Goal: Check status: Check status

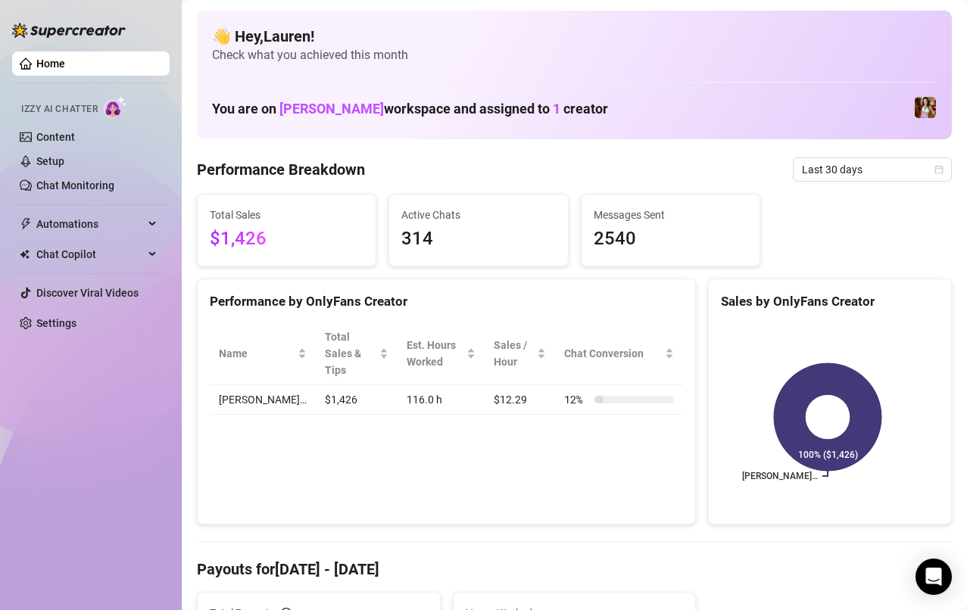
click at [891, 176] on span "Last 30 days" at bounding box center [872, 169] width 141 height 23
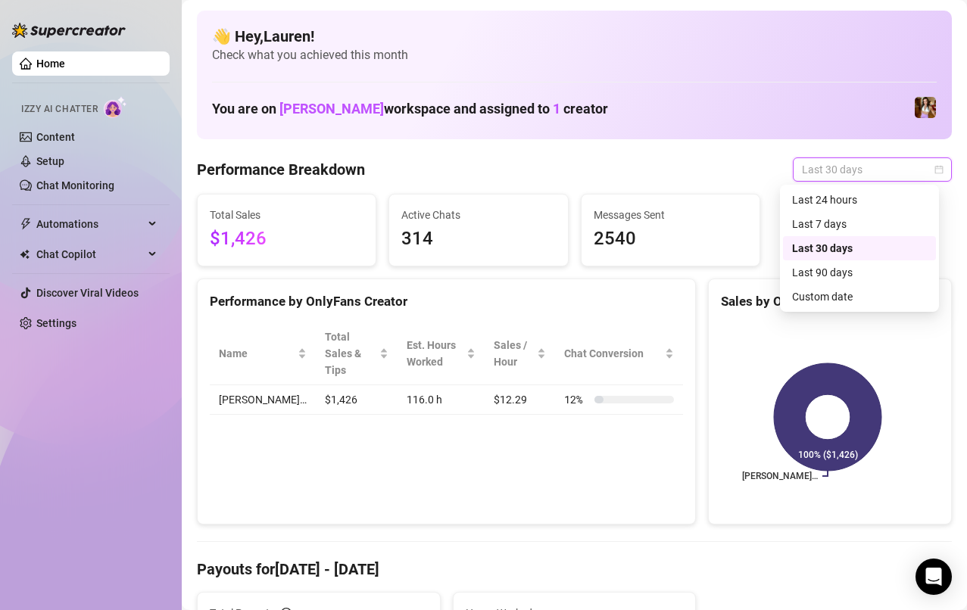
click at [872, 204] on div "Last 24 hours" at bounding box center [859, 200] width 135 height 17
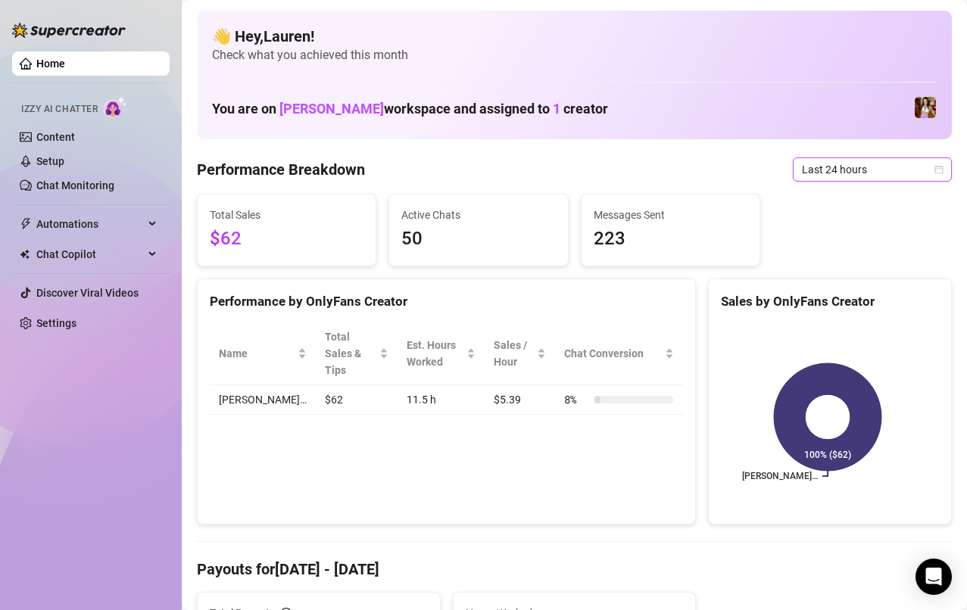
click at [916, 167] on span "Last 24 hours" at bounding box center [872, 169] width 141 height 23
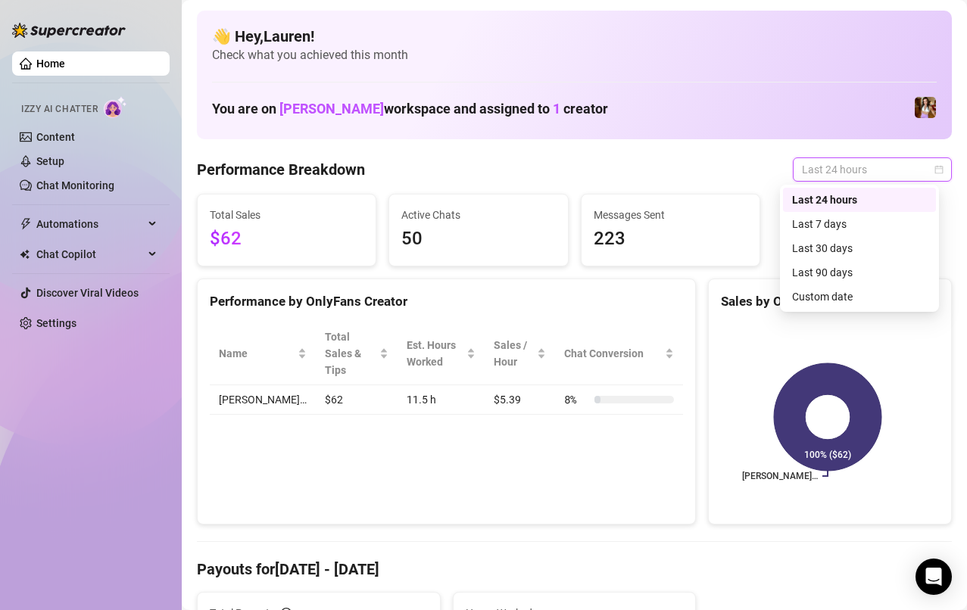
click at [874, 224] on div "Last 7 days" at bounding box center [859, 224] width 135 height 17
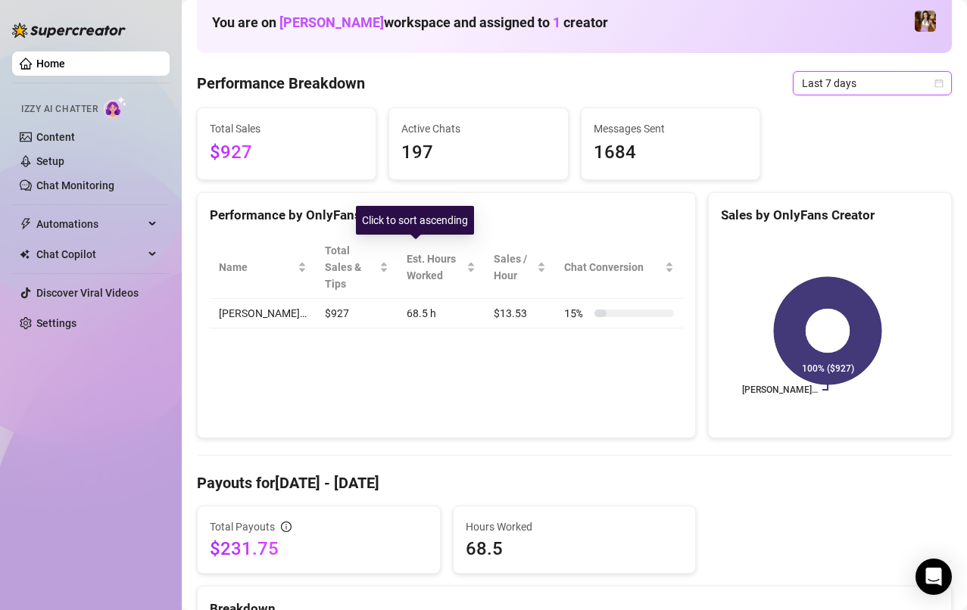
scroll to position [82, 0]
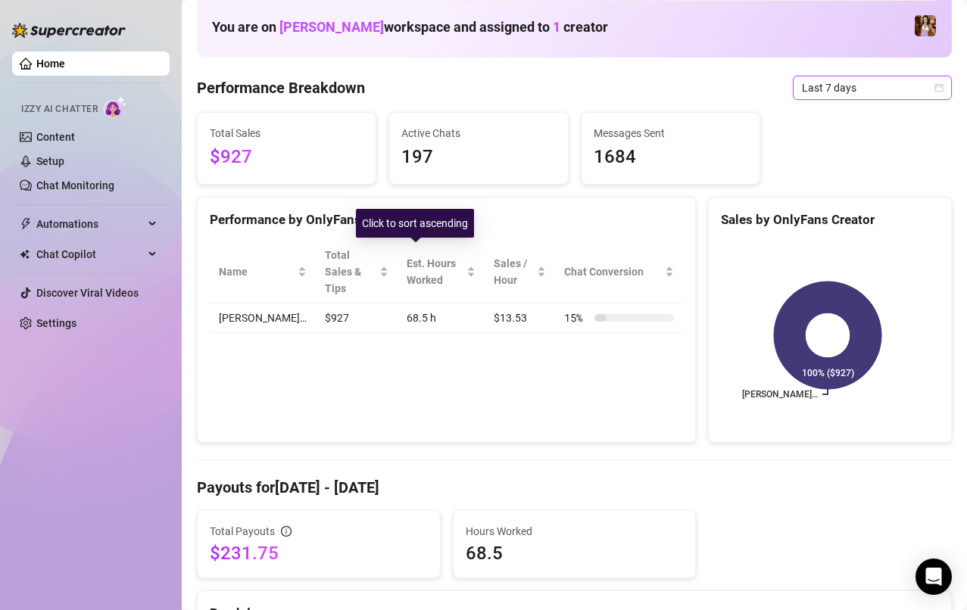
click at [613, 269] on span "Chat Conversion" at bounding box center [613, 272] width 98 height 17
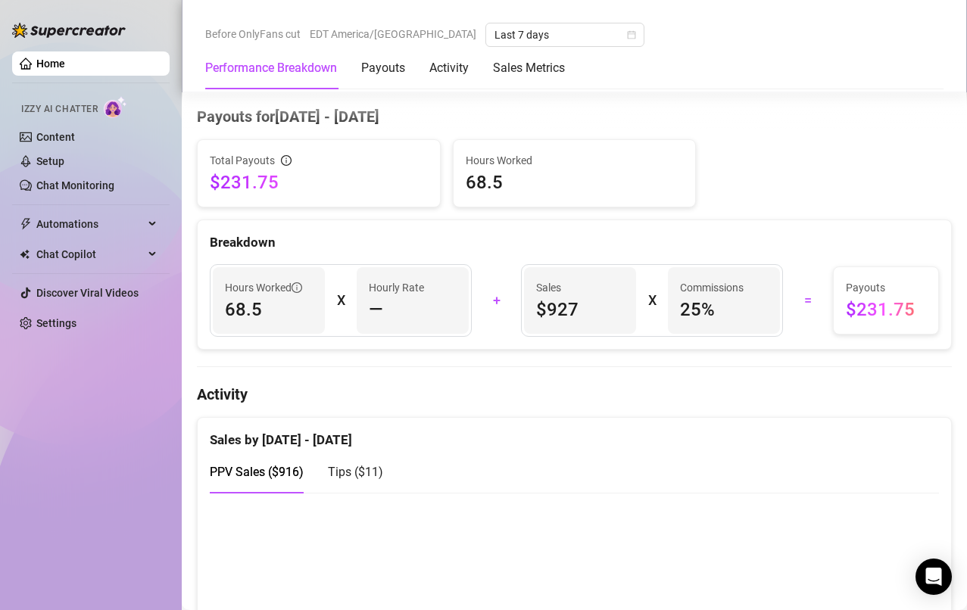
scroll to position [454, 0]
click at [381, 290] on article "Hourly Rate" at bounding box center [396, 287] width 55 height 17
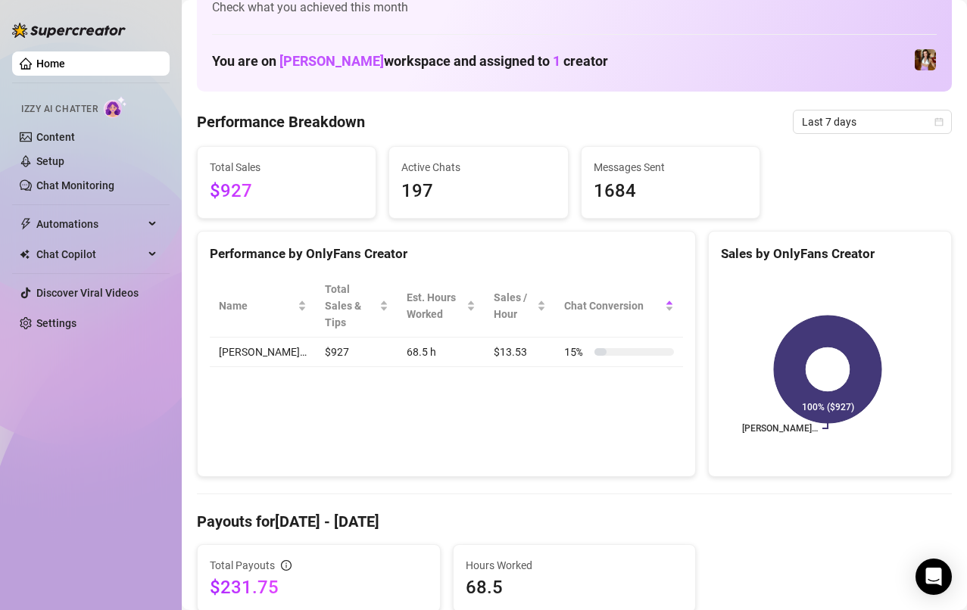
scroll to position [13, 0]
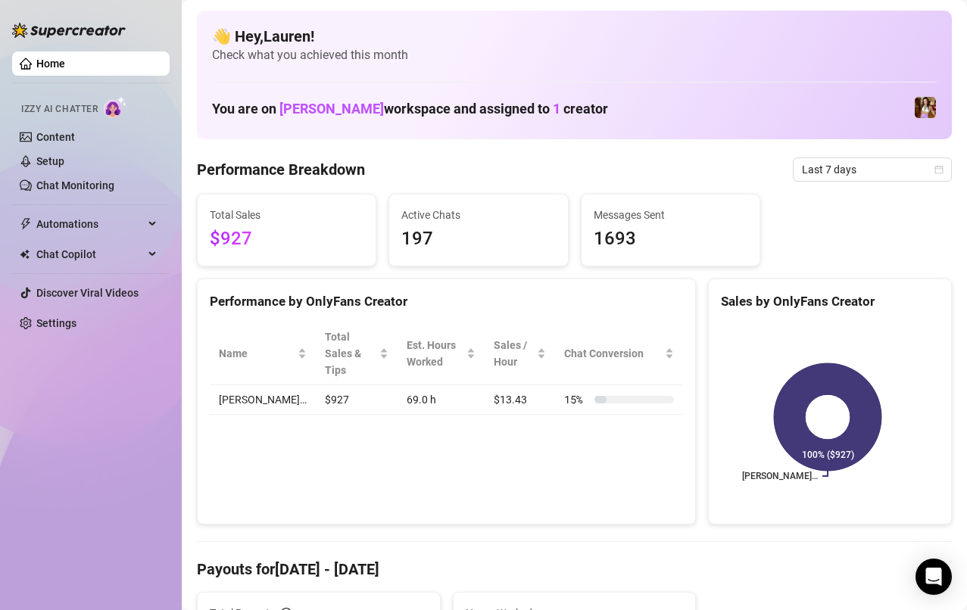
click at [878, 171] on span "Last 7 days" at bounding box center [872, 169] width 141 height 23
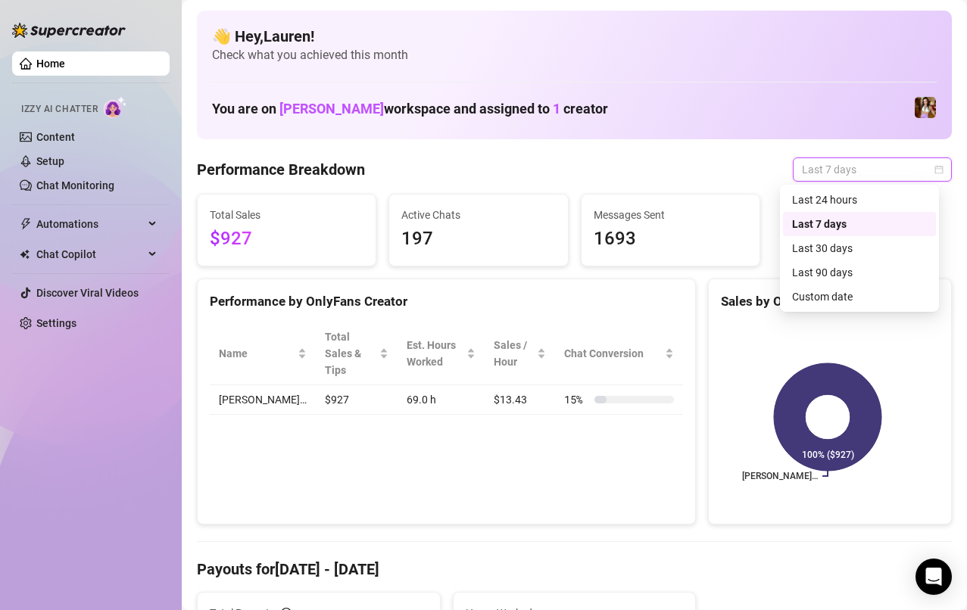
click at [880, 205] on div "Last 24 hours" at bounding box center [859, 200] width 135 height 17
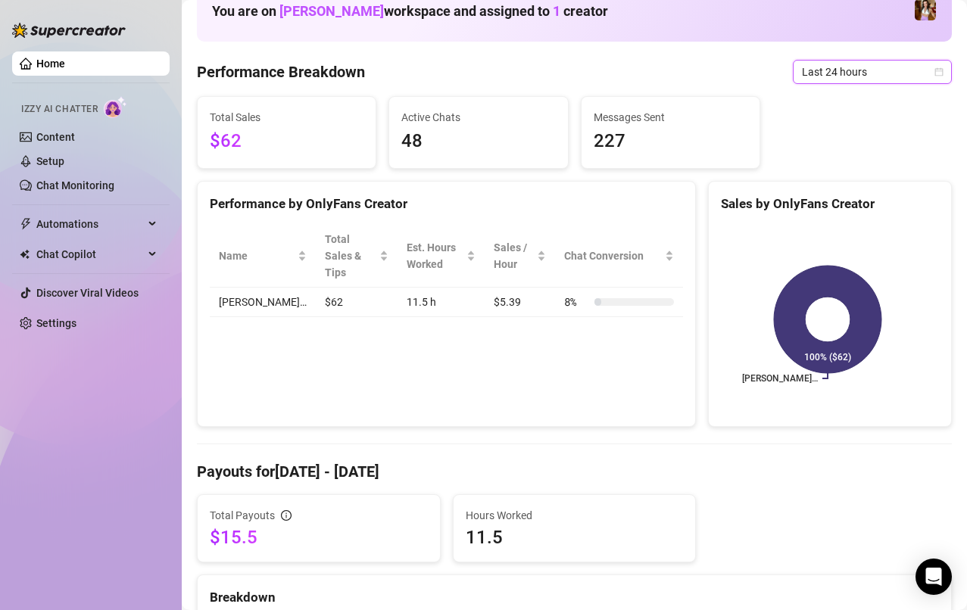
scroll to position [91, 0]
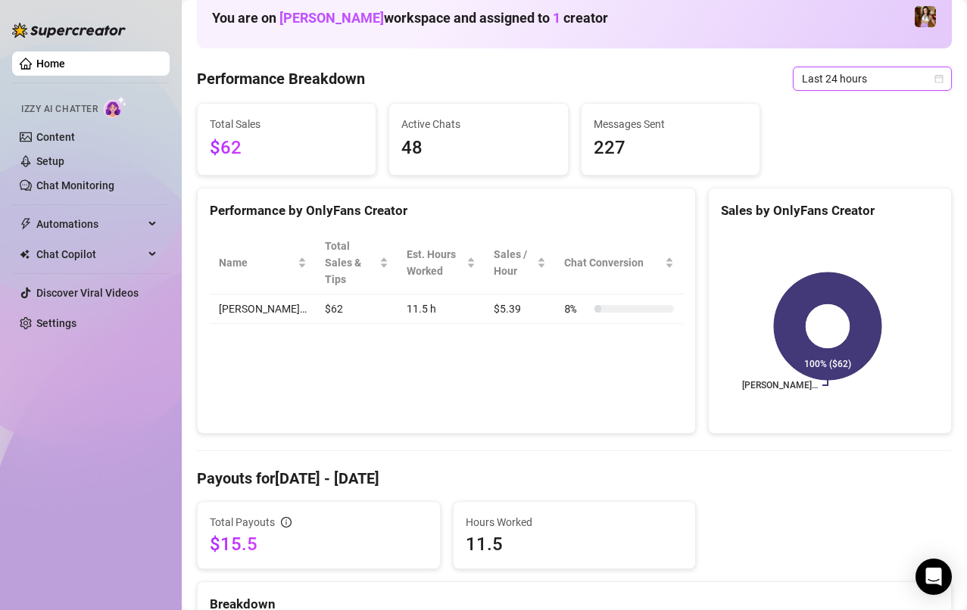
click at [887, 80] on span "Last 24 hours" at bounding box center [872, 78] width 141 height 23
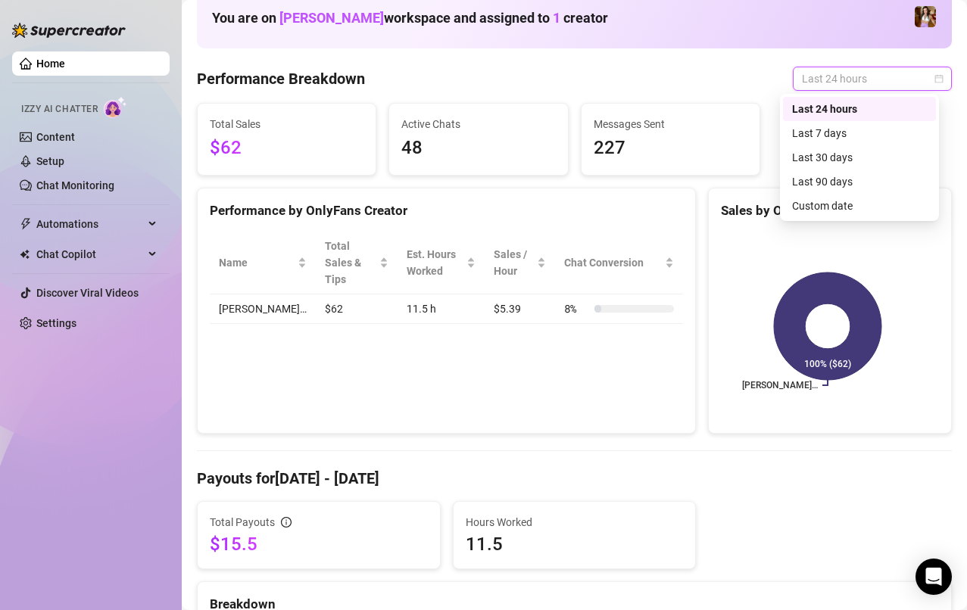
click at [884, 136] on div "Last 7 days" at bounding box center [859, 133] width 135 height 17
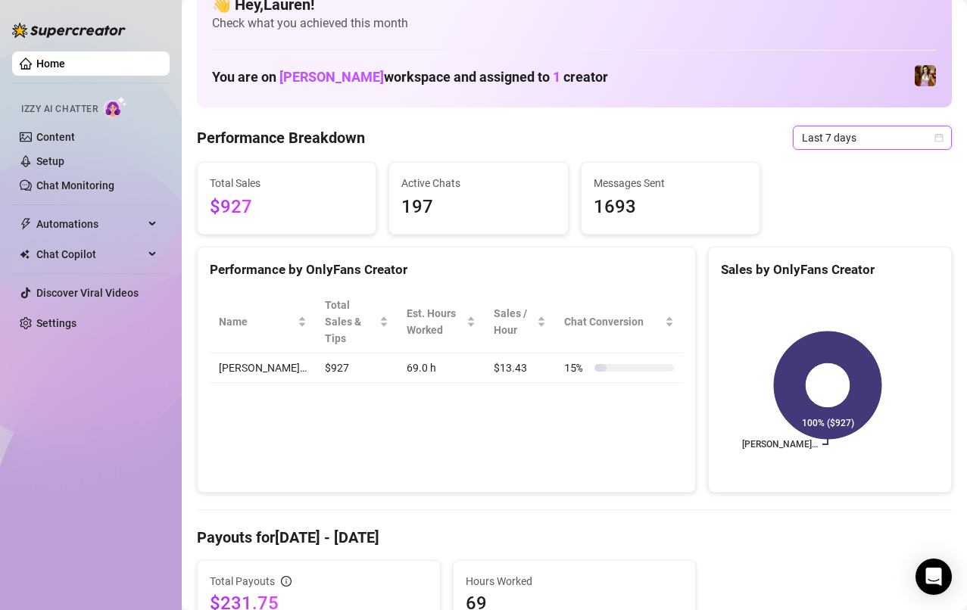
scroll to position [0, 0]
